Goal: Task Accomplishment & Management: Use online tool/utility

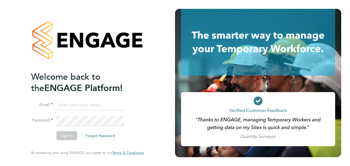
type input "Dionne.roye1@justice.gov.uk"
click at [68, 135] on button "Sign In" at bounding box center [66, 135] width 21 height 9
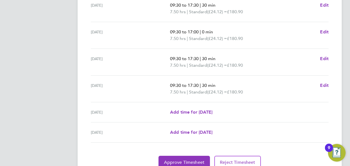
scroll to position [236, 0]
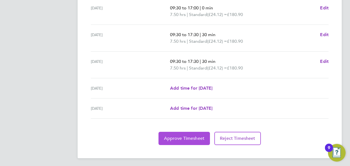
click at [197, 138] on span "Approve Timesheet" at bounding box center [184, 139] width 41 height 6
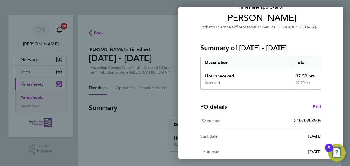
scroll to position [98, 0]
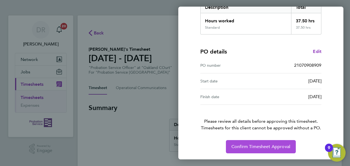
click at [249, 147] on span "Confirm Timesheet Approval" at bounding box center [261, 147] width 59 height 6
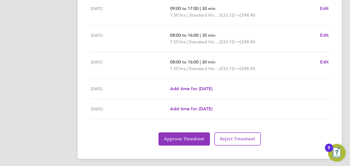
scroll to position [222, 0]
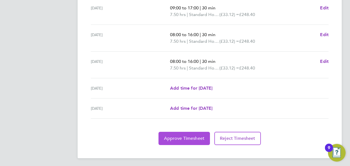
click at [192, 139] on span "Approve Timesheet" at bounding box center [184, 139] width 41 height 6
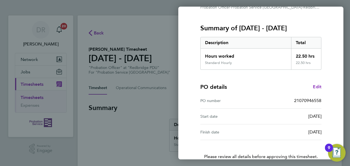
scroll to position [98, 0]
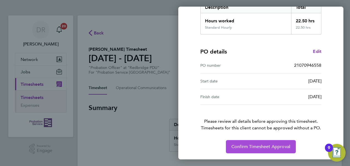
click at [247, 144] on span "Confirm Timesheet Approval" at bounding box center [261, 147] width 59 height 6
